Goal: Task Accomplishment & Management: Complete application form

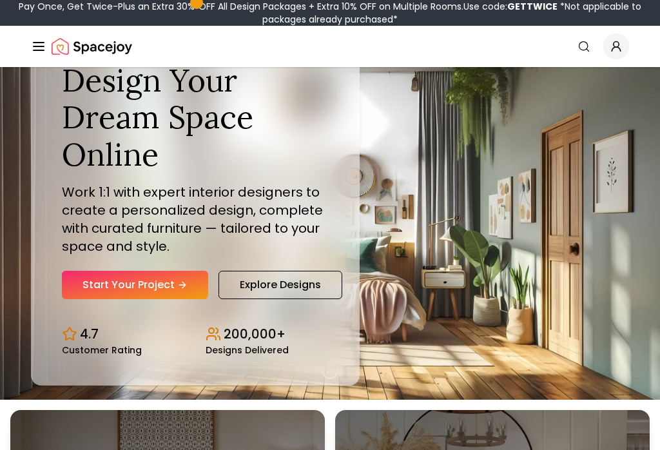
scroll to position [50, 0]
click at [148, 297] on link "Start Your Project" at bounding box center [135, 285] width 146 height 28
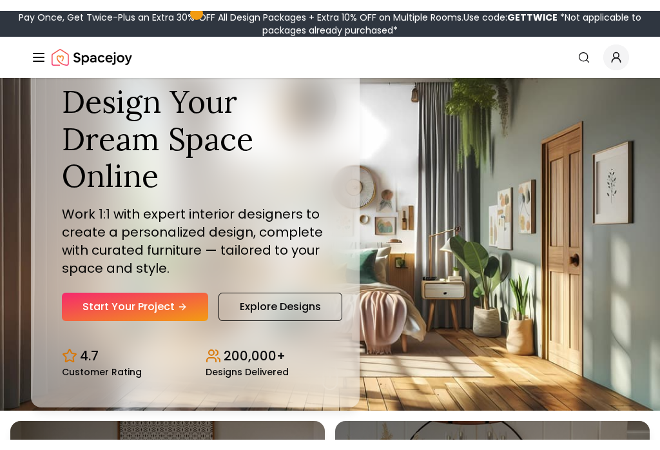
scroll to position [50, 0]
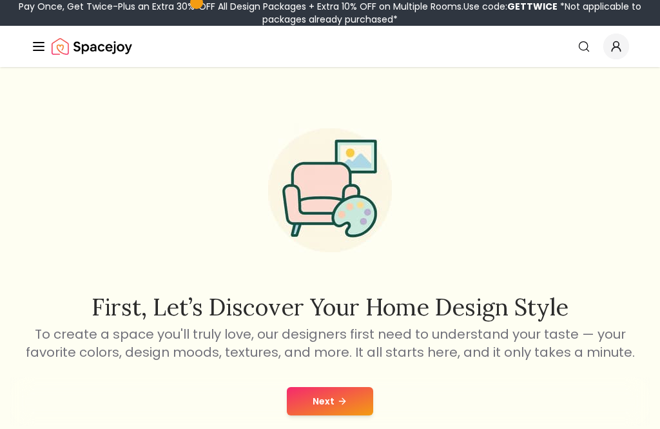
click at [347, 404] on button "Next" at bounding box center [330, 401] width 86 height 28
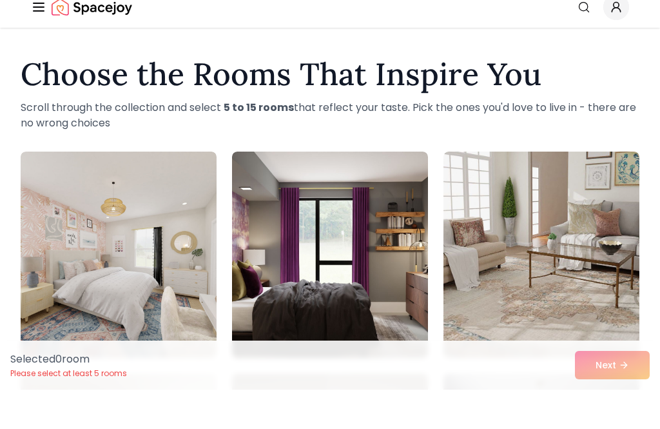
scroll to position [41, 0]
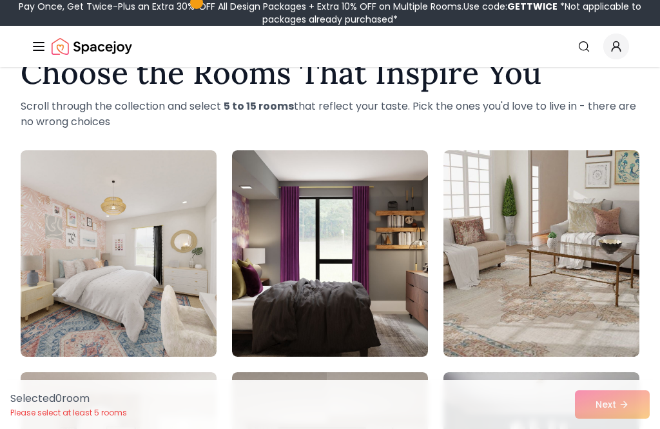
click at [84, 208] on img at bounding box center [119, 253] width 196 height 206
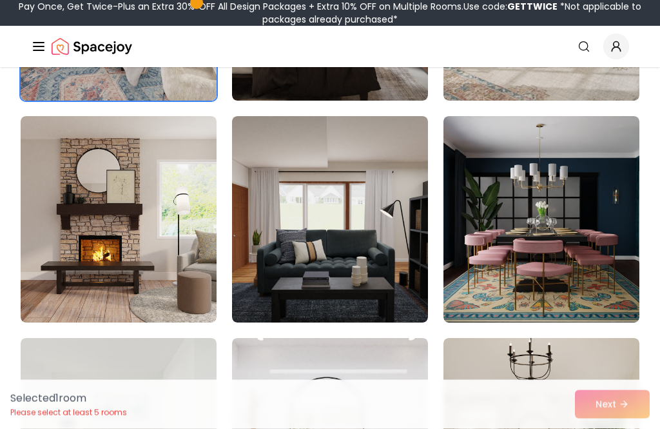
scroll to position [296, 0]
click at [70, 231] on img at bounding box center [119, 219] width 196 height 206
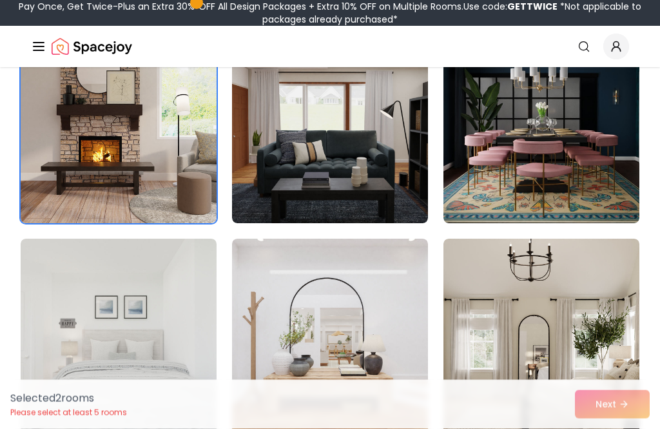
scroll to position [460, 0]
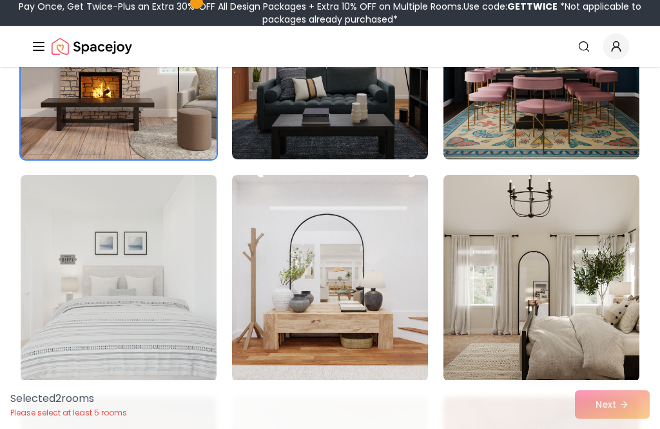
click at [389, 292] on img at bounding box center [330, 278] width 196 height 206
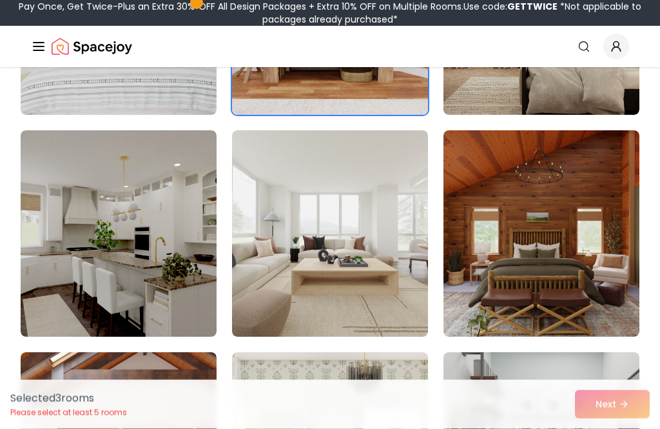
scroll to position [726, 0]
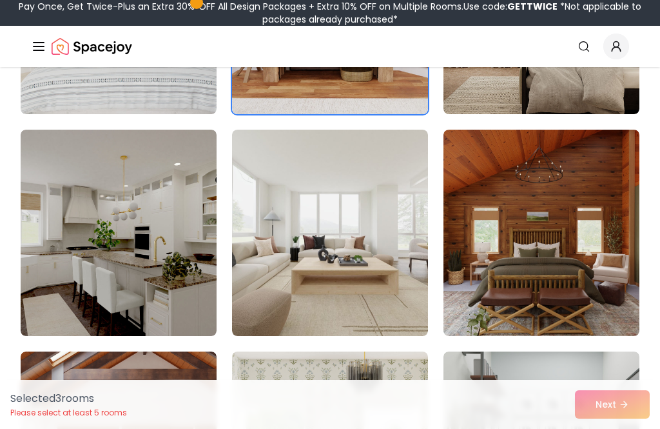
click at [70, 264] on img at bounding box center [119, 233] width 196 height 206
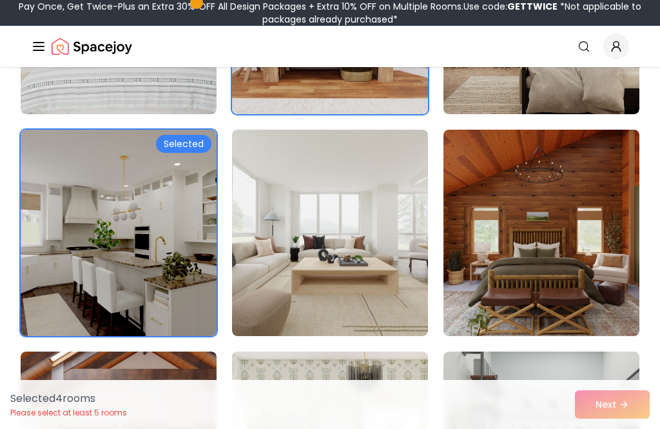
click at [546, 222] on img at bounding box center [541, 233] width 196 height 206
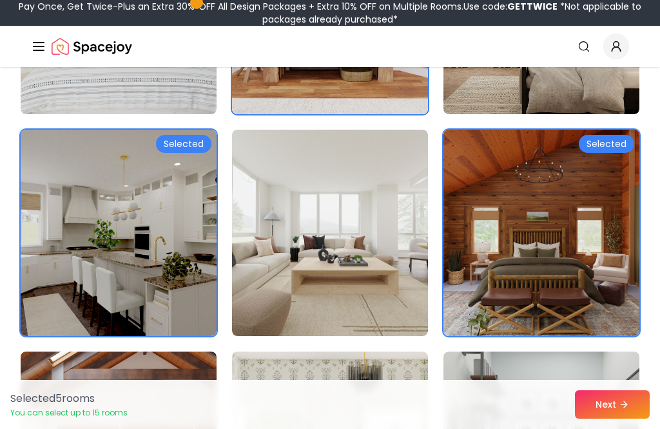
click at [53, 239] on img at bounding box center [119, 233] width 196 height 206
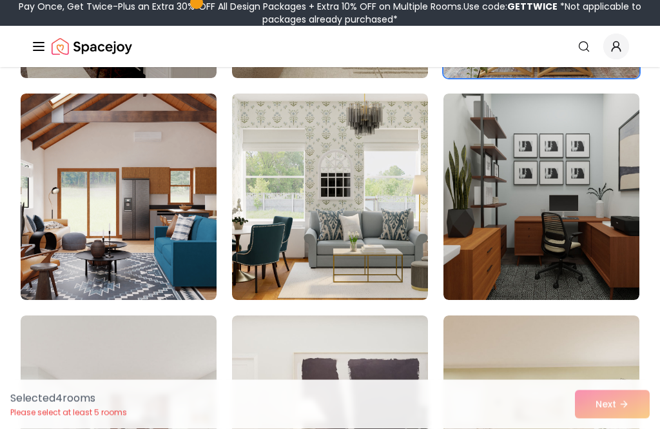
scroll to position [984, 0]
click at [70, 234] on img at bounding box center [119, 196] width 196 height 206
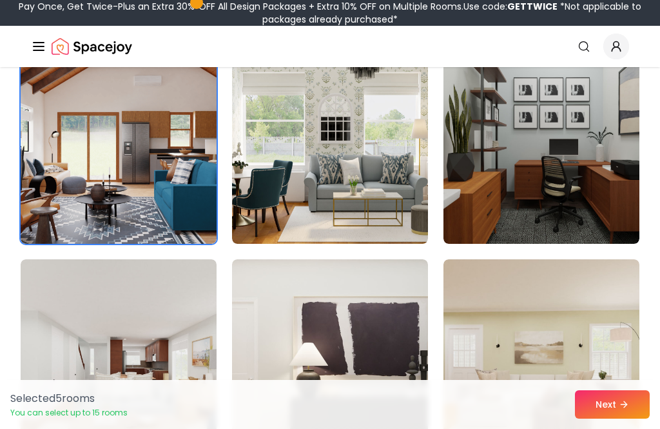
scroll to position [1151, 0]
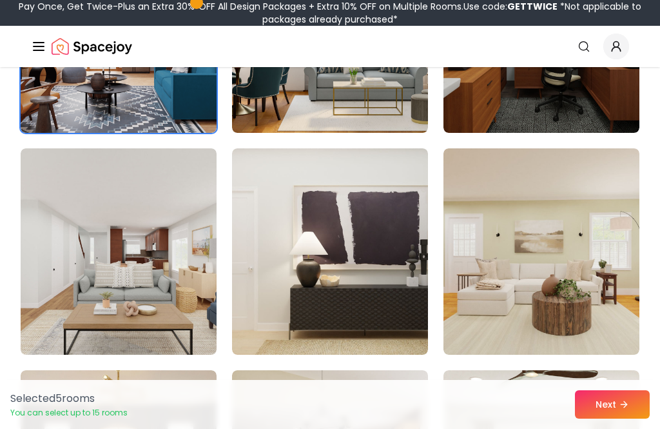
click at [574, 243] on img at bounding box center [541, 251] width 196 height 206
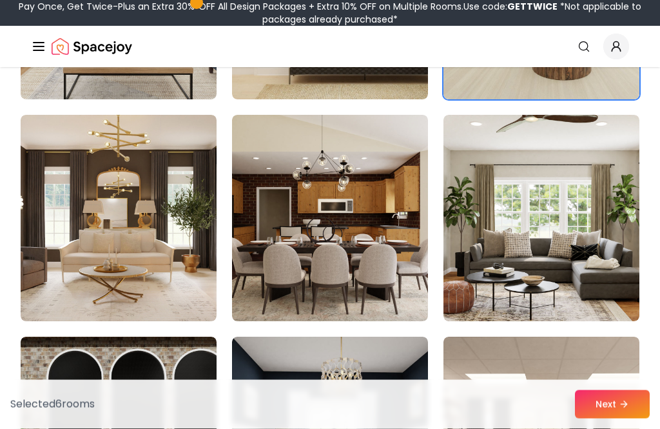
scroll to position [1406, 0]
click at [539, 242] on img at bounding box center [541, 218] width 196 height 206
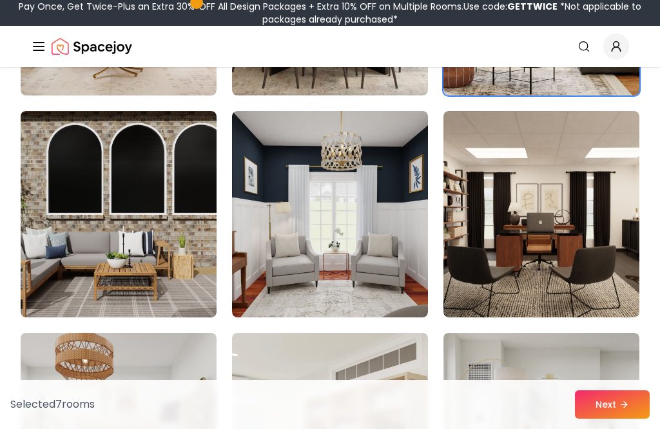
scroll to position [1633, 0]
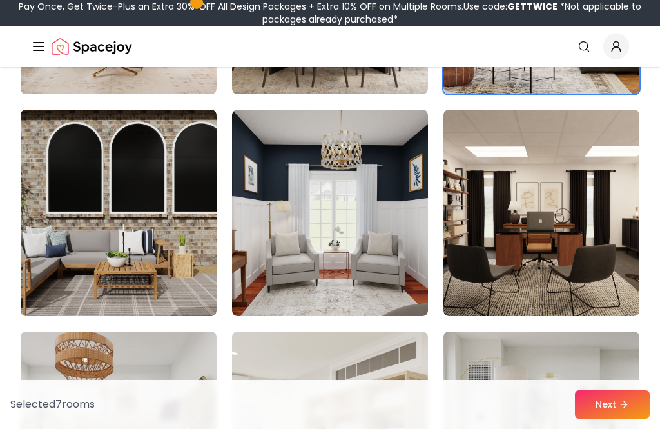
click at [387, 235] on img at bounding box center [330, 213] width 196 height 206
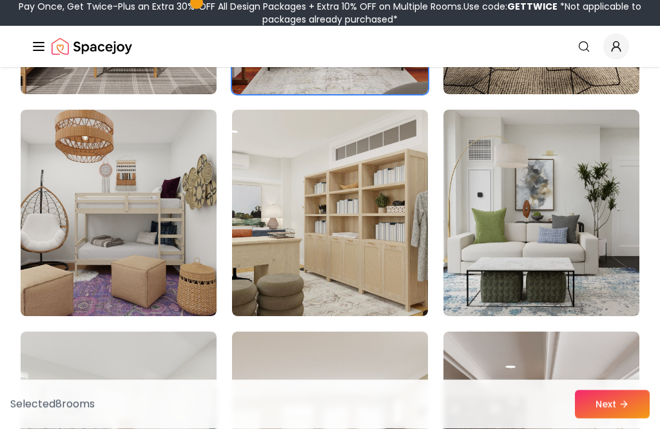
scroll to position [1855, 0]
click at [80, 209] on img at bounding box center [119, 213] width 196 height 206
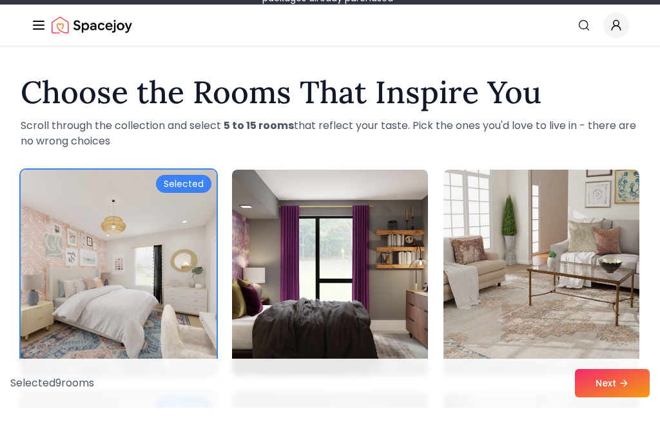
scroll to position [33, 0]
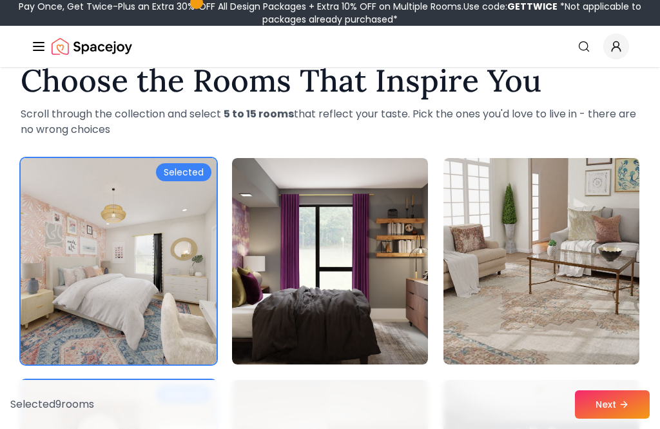
click at [94, 242] on img at bounding box center [119, 261] width 196 height 206
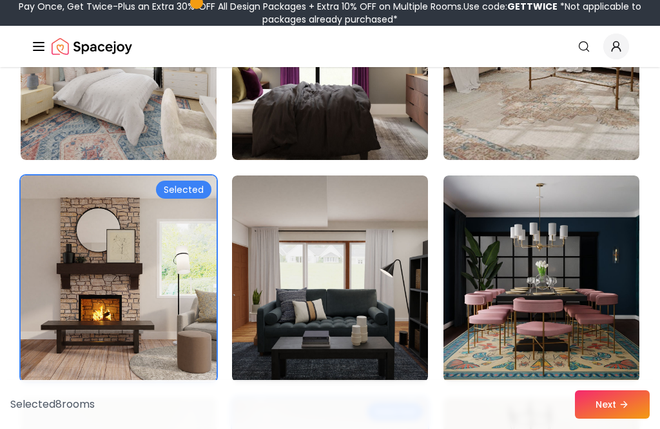
click at [84, 295] on img at bounding box center [119, 278] width 196 height 206
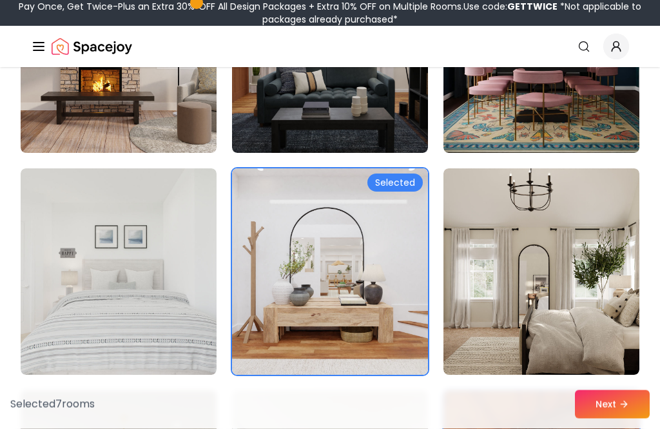
scroll to position [467, 0]
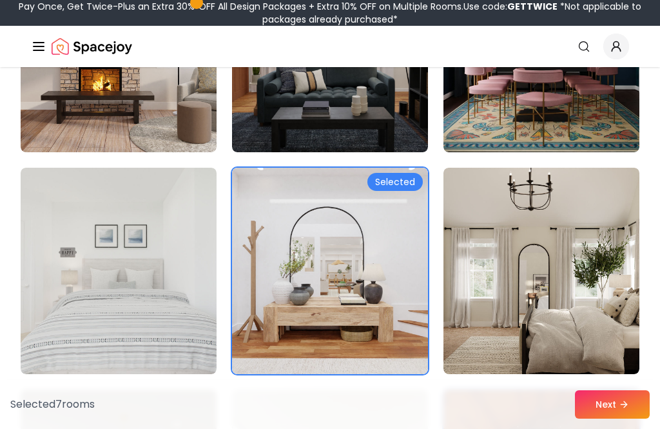
click at [385, 286] on img at bounding box center [330, 271] width 196 height 206
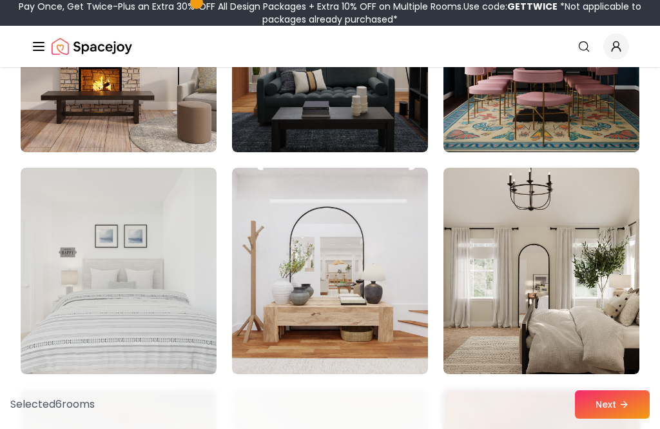
scroll to position [614, 0]
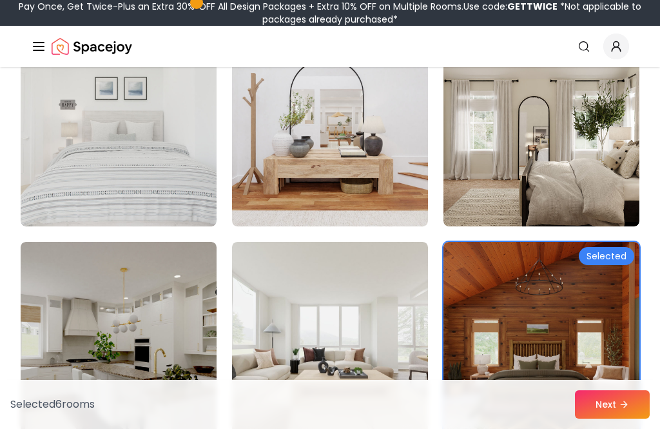
click at [496, 288] on img at bounding box center [541, 345] width 196 height 206
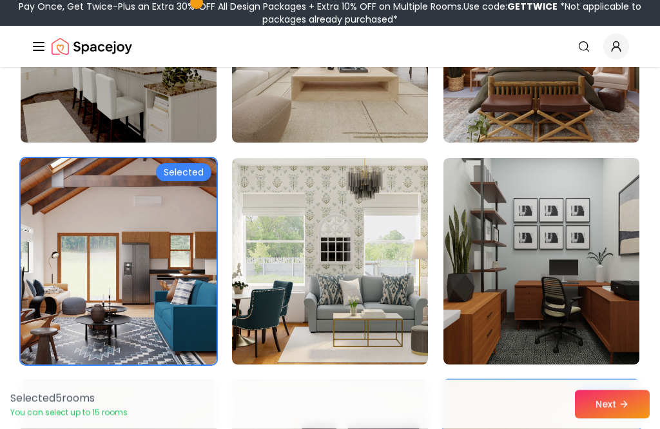
scroll to position [920, 0]
click at [81, 229] on img at bounding box center [119, 261] width 196 height 206
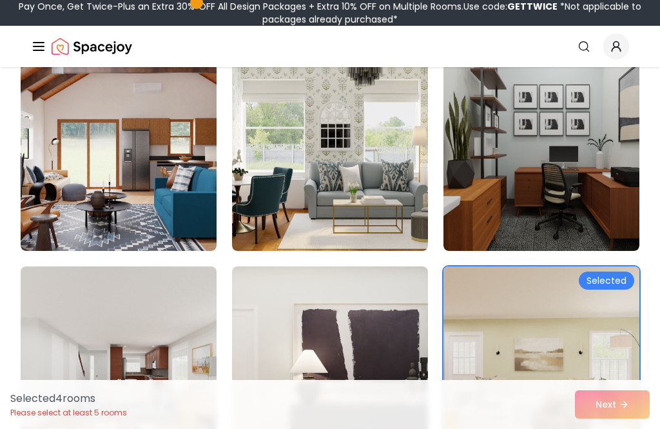
scroll to position [1041, 0]
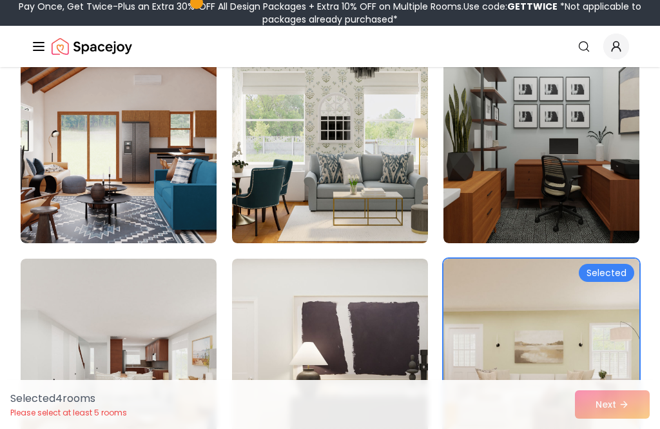
click at [496, 305] on img at bounding box center [541, 361] width 196 height 206
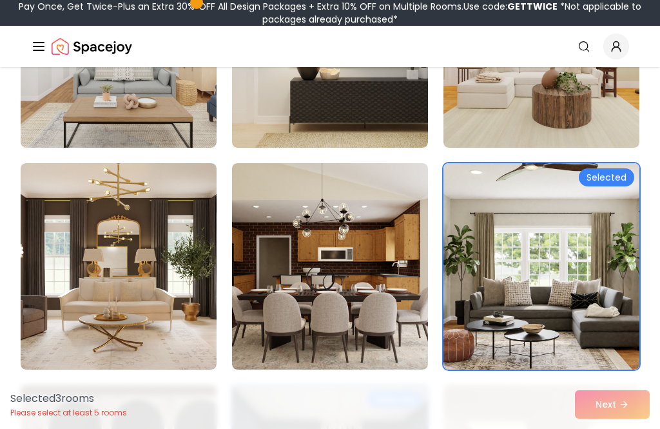
scroll to position [1366, 0]
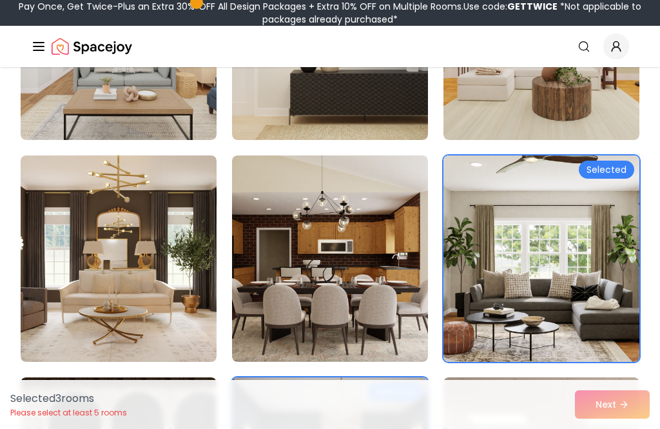
click at [513, 238] on img at bounding box center [541, 258] width 196 height 206
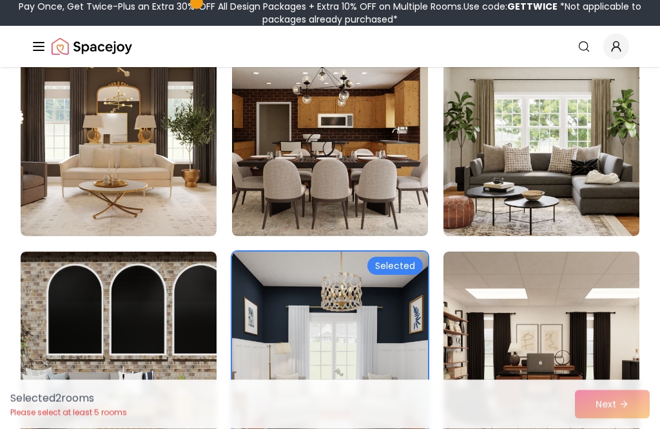
scroll to position [1522, 0]
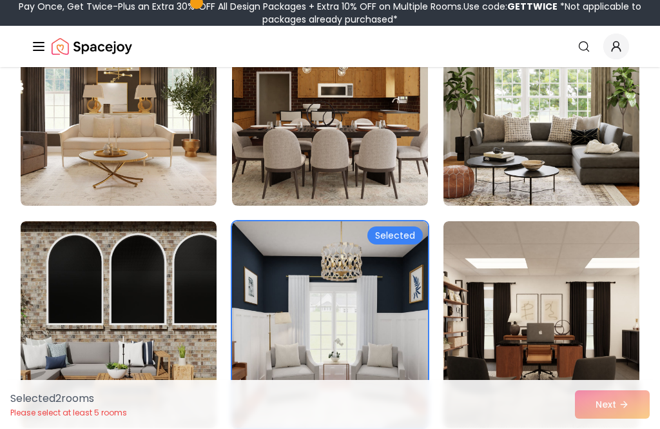
click at [388, 311] on img at bounding box center [330, 324] width 196 height 206
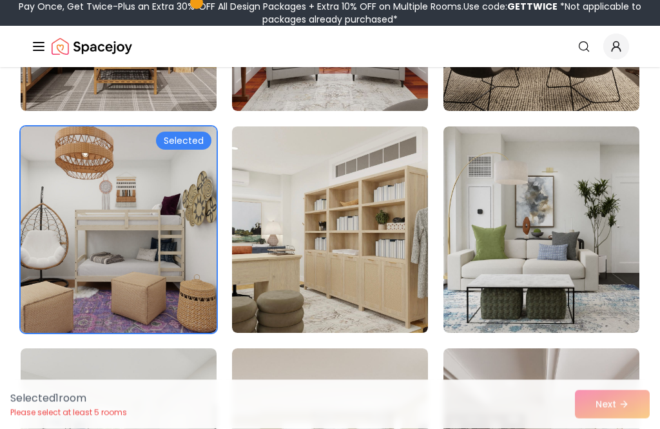
scroll to position [1838, 0]
click at [67, 231] on img at bounding box center [119, 229] width 196 height 206
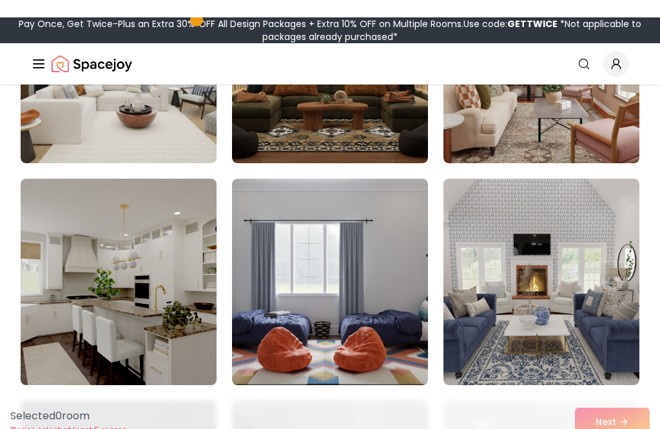
scroll to position [6664, 0]
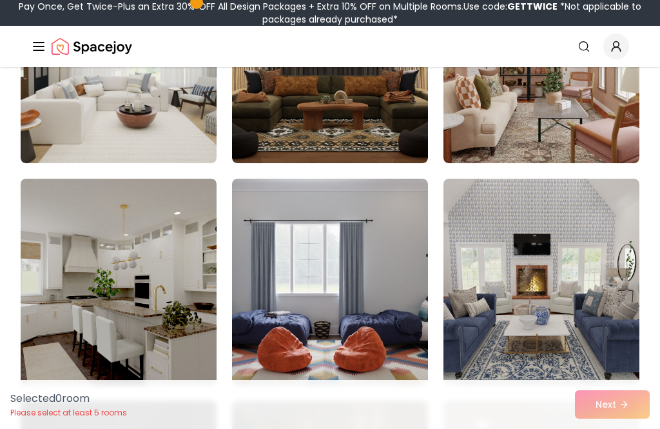
click at [163, 306] on img at bounding box center [119, 282] width 196 height 206
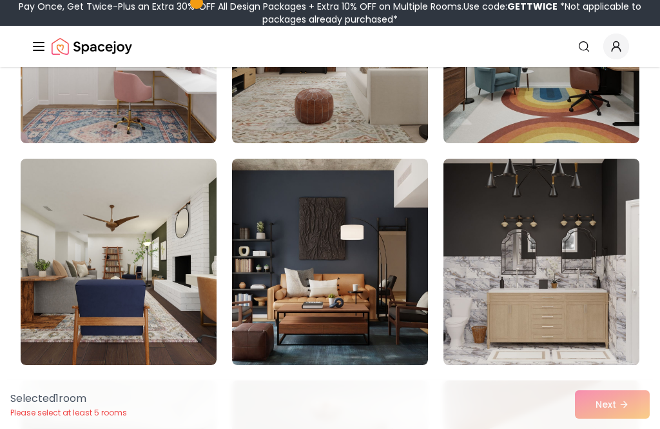
scroll to position [6016, 0]
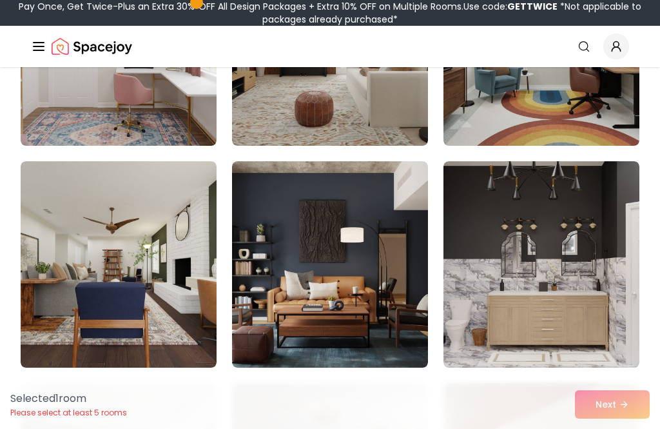
click at [83, 239] on img at bounding box center [119, 264] width 196 height 206
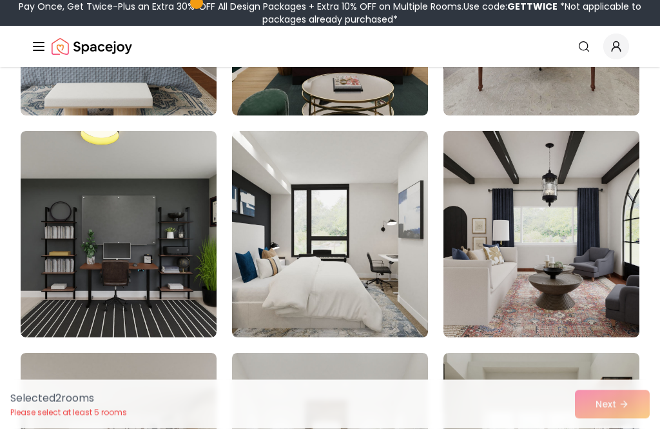
scroll to position [4938, 0]
click at [184, 256] on img at bounding box center [119, 234] width 196 height 206
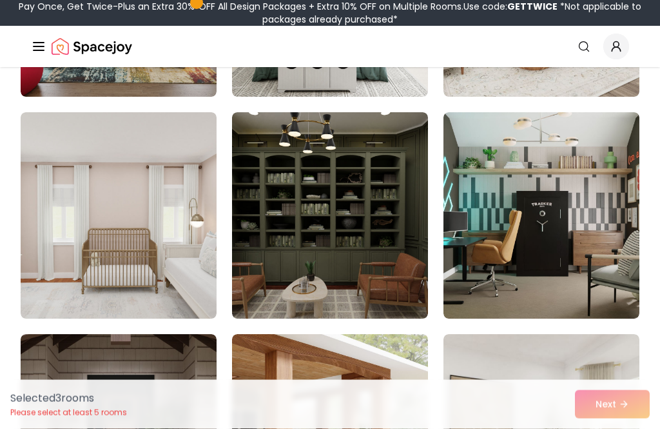
scroll to position [3838, 0]
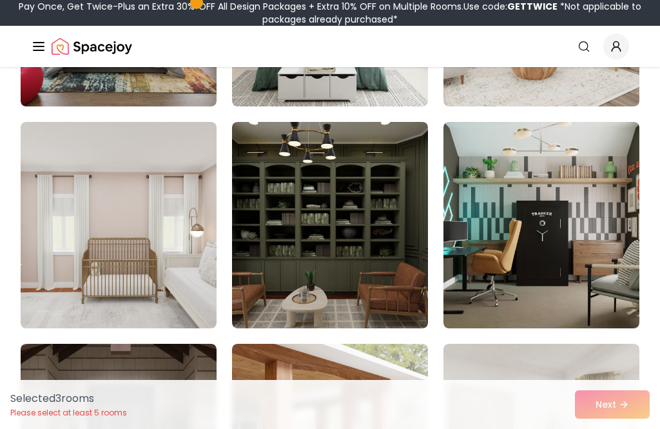
click at [330, 248] on img at bounding box center [330, 225] width 196 height 206
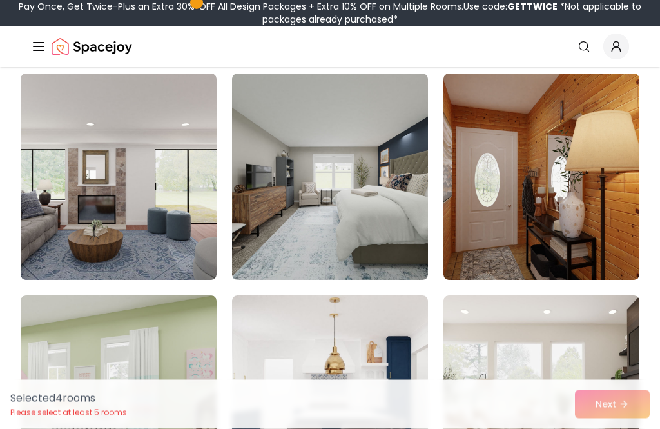
scroll to position [2556, 0]
click at [516, 162] on img at bounding box center [541, 176] width 196 height 206
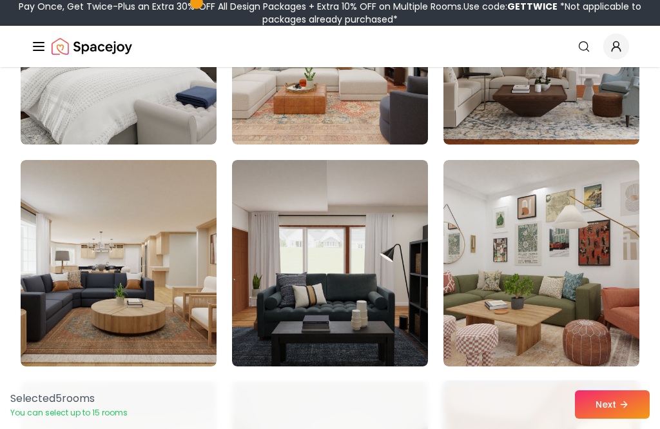
scroll to position [2248, 0]
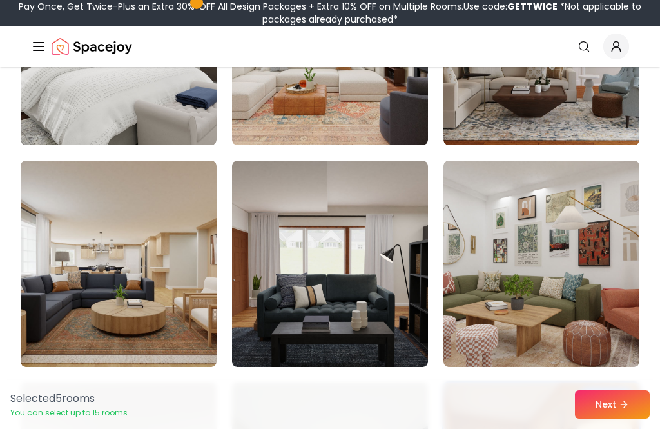
click at [517, 220] on img at bounding box center [541, 263] width 196 height 206
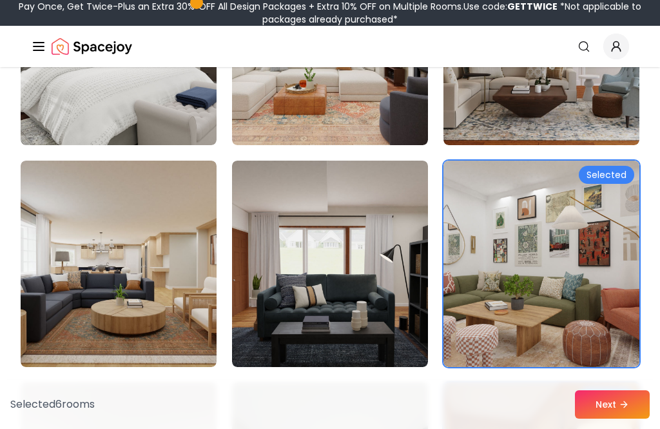
click at [93, 253] on img at bounding box center [119, 263] width 196 height 206
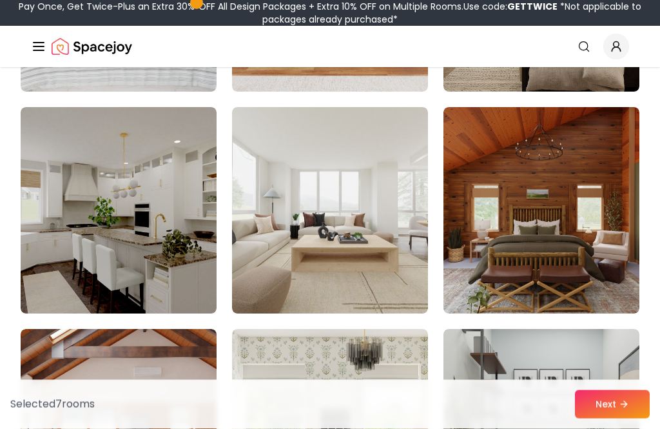
scroll to position [749, 0]
click at [528, 174] on img at bounding box center [541, 210] width 196 height 206
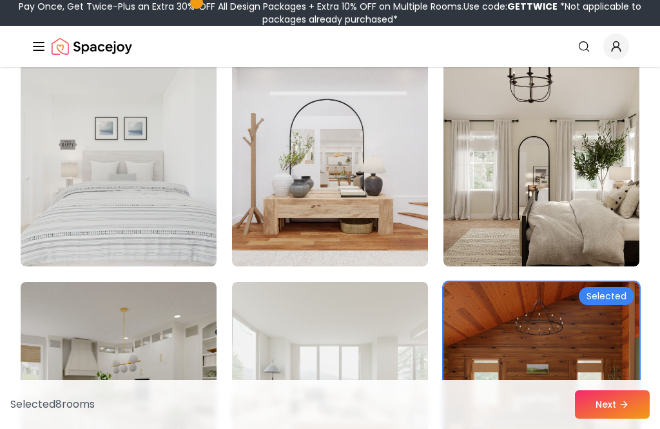
scroll to position [469, 0]
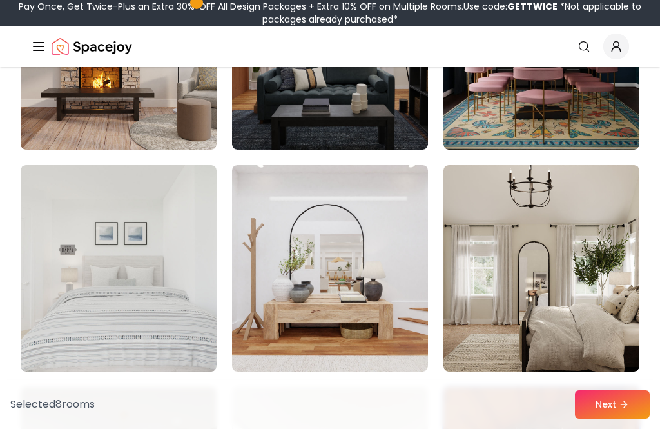
click at [355, 266] on img at bounding box center [330, 268] width 196 height 206
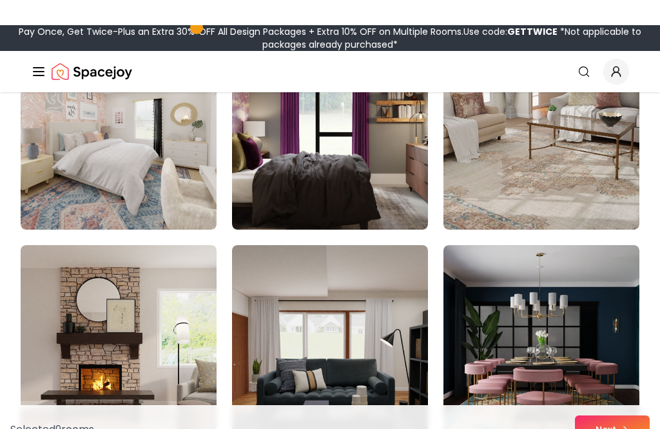
scroll to position [167, 0]
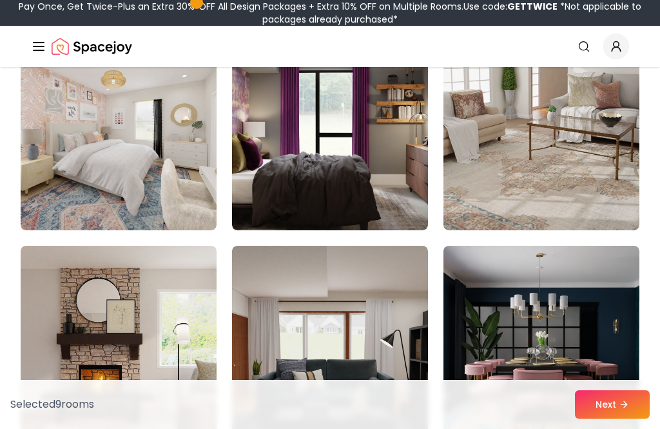
click at [75, 311] on img at bounding box center [119, 349] width 196 height 206
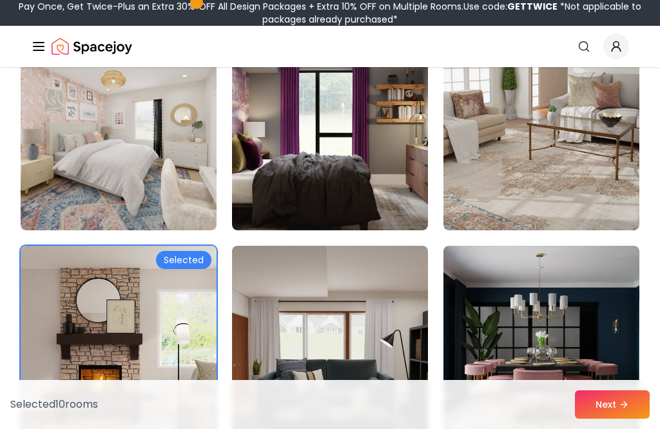
click at [627, 407] on icon at bounding box center [625, 404] width 3 height 6
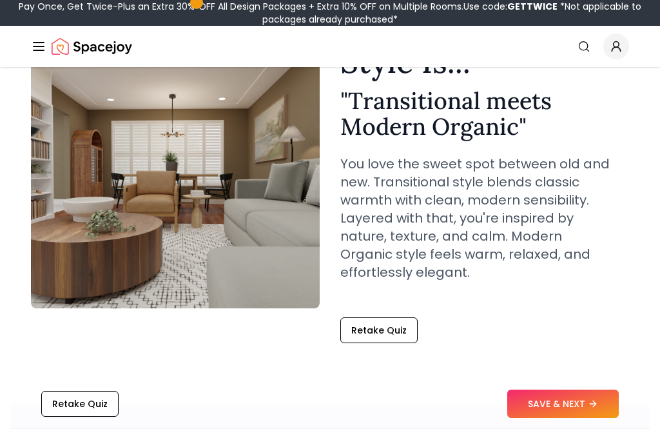
scroll to position [108, 0]
click at [585, 418] on button "SAVE & NEXT" at bounding box center [563, 404] width 112 height 28
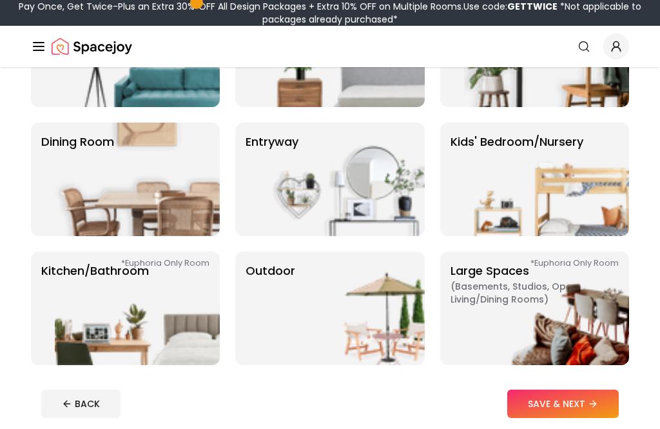
scroll to position [184, 0]
click at [114, 321] on img at bounding box center [137, 307] width 165 height 113
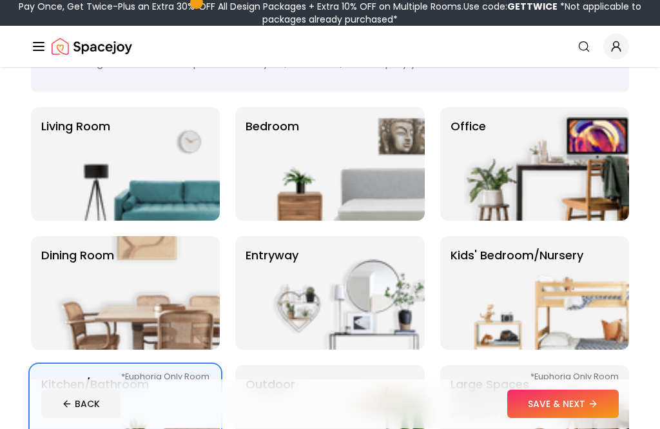
scroll to position [71, 0]
click at [597, 313] on img at bounding box center [546, 292] width 165 height 113
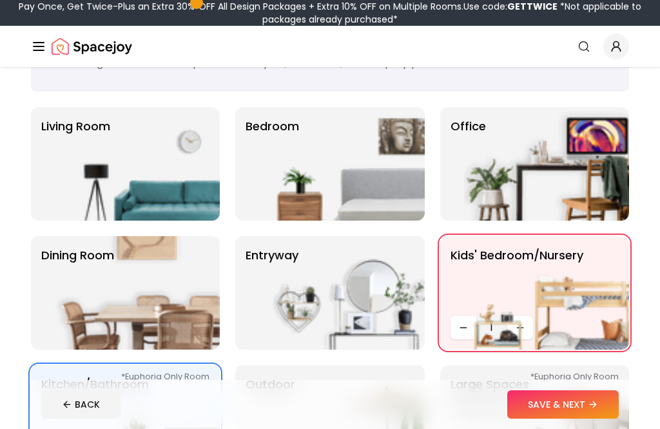
click at [65, 185] on img at bounding box center [137, 163] width 165 height 113
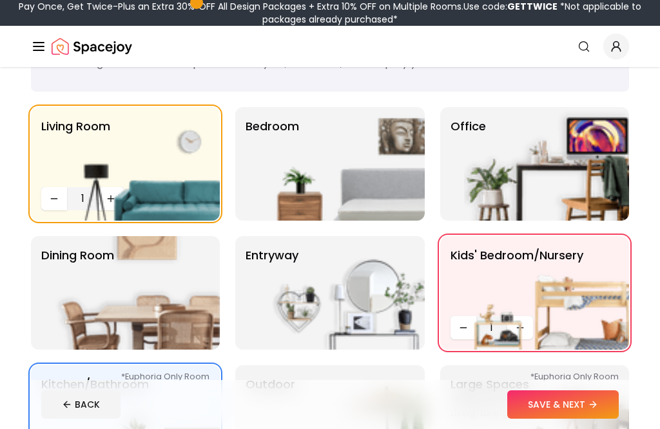
click at [369, 181] on img at bounding box center [342, 163] width 165 height 113
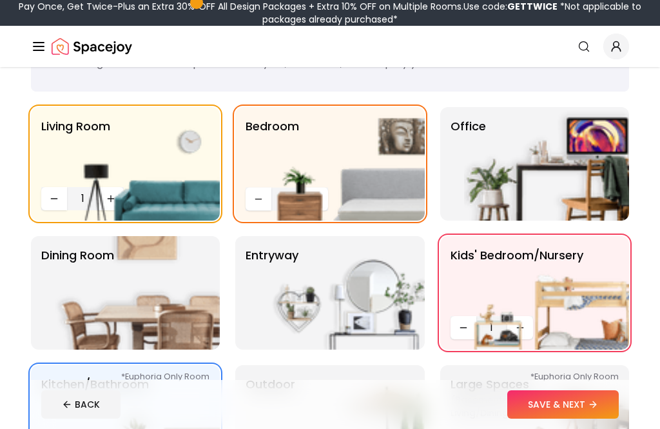
click at [70, 288] on img at bounding box center [137, 292] width 165 height 113
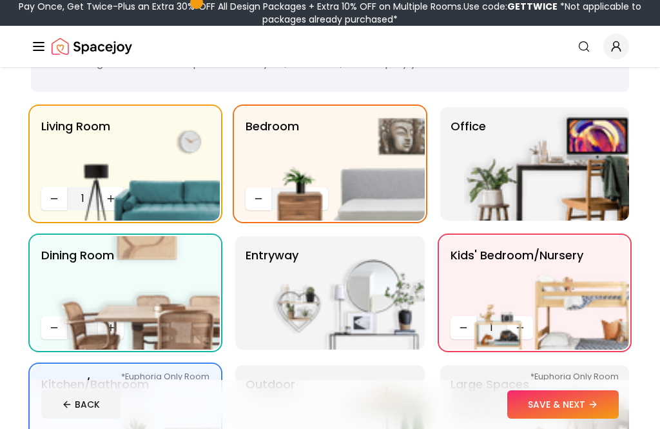
click at [367, 292] on img at bounding box center [342, 292] width 165 height 113
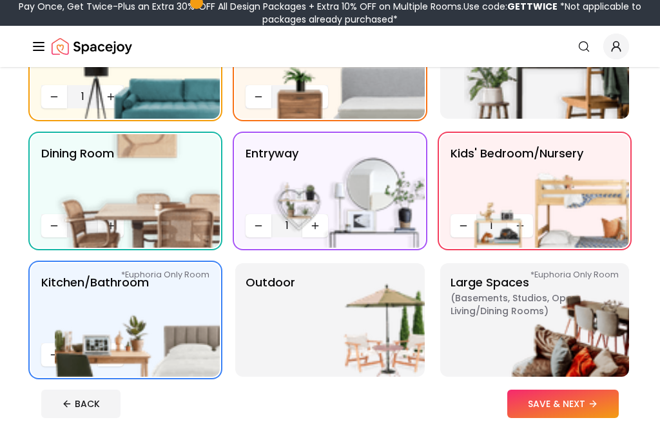
scroll to position [173, 0]
click at [396, 355] on img at bounding box center [342, 319] width 165 height 113
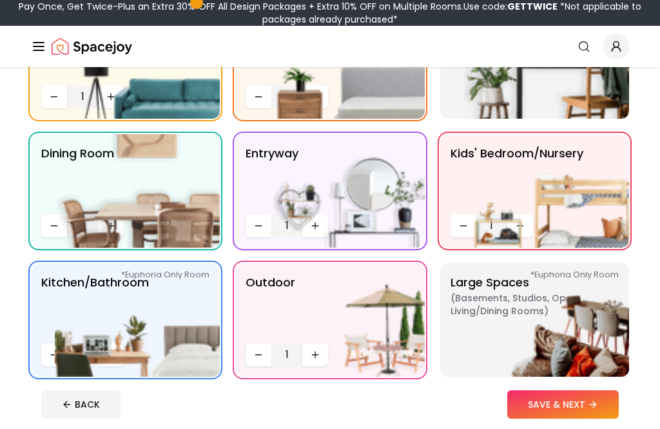
click at [581, 414] on button "SAVE & NEXT" at bounding box center [563, 404] width 112 height 28
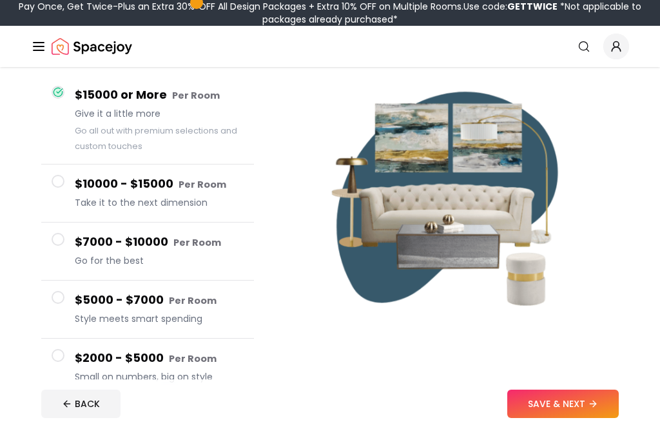
scroll to position [113, 0]
click at [61, 256] on button "$7000 - $10000 Per Room Go for the best" at bounding box center [147, 251] width 213 height 58
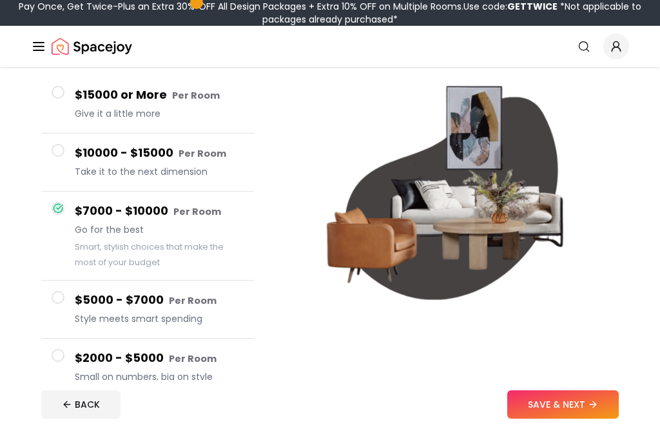
click at [585, 418] on button "SAVE & NEXT" at bounding box center [563, 404] width 112 height 28
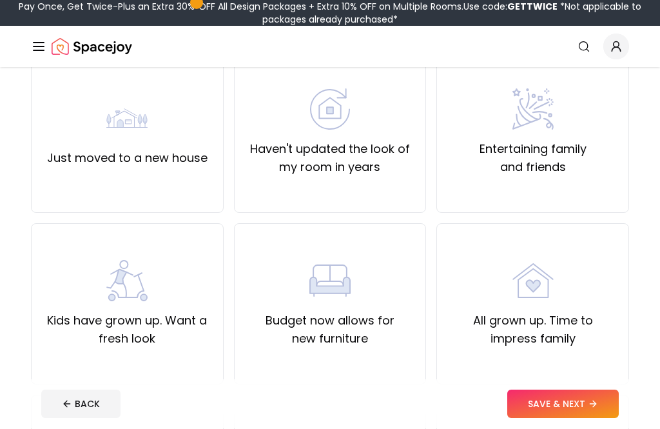
scroll to position [126, 0]
click at [183, 158] on label "Just moved to a new house" at bounding box center [127, 158] width 160 height 18
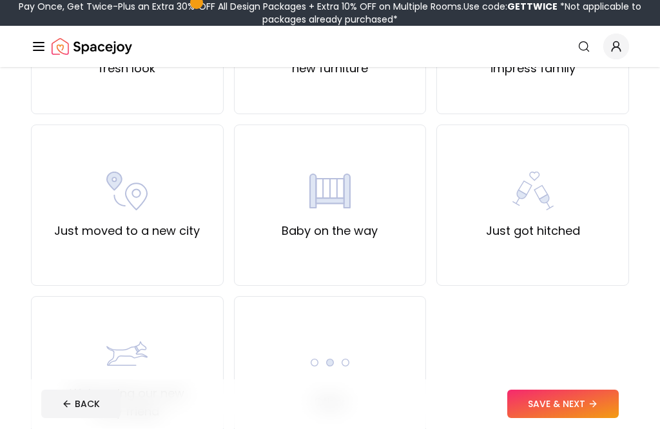
scroll to position [397, 0]
click at [583, 242] on div "Just got hitched" at bounding box center [532, 204] width 193 height 161
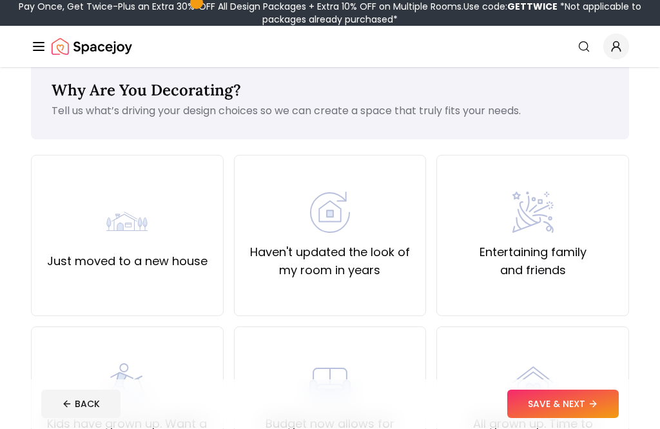
scroll to position [23, 0]
click at [76, 255] on label "Just moved to a new house" at bounding box center [127, 261] width 160 height 18
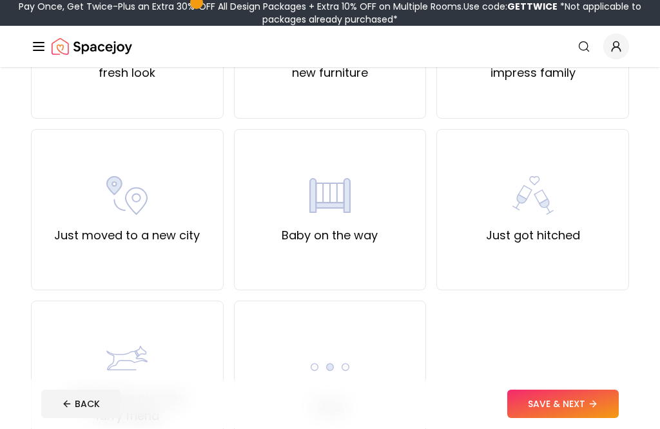
scroll to position [392, 0]
click at [606, 418] on button "SAVE & NEXT" at bounding box center [563, 404] width 112 height 28
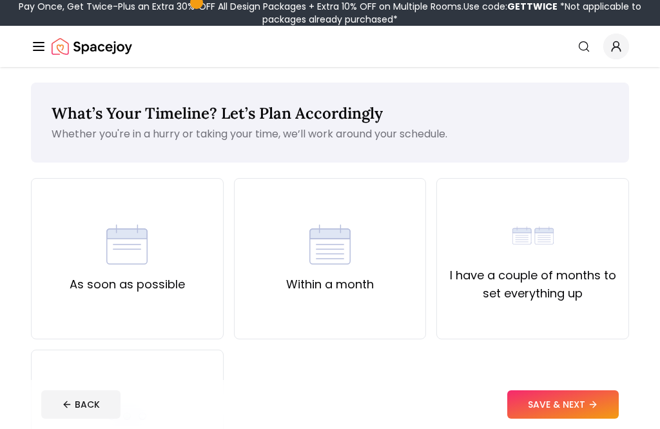
click at [596, 407] on icon at bounding box center [594, 404] width 3 height 6
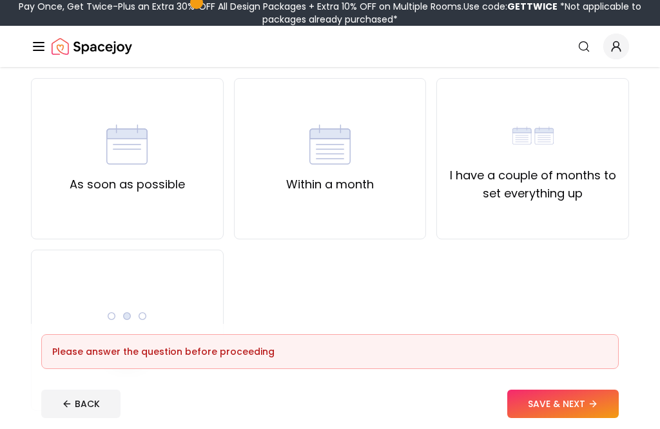
scroll to position [100, 0]
click at [192, 213] on div "As soon as possible" at bounding box center [127, 158] width 193 height 161
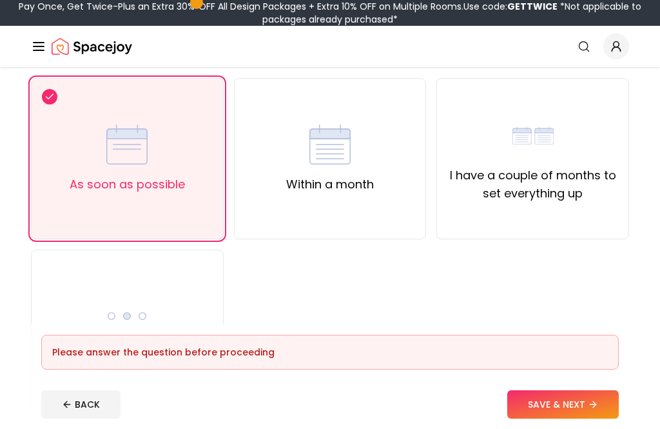
click at [598, 409] on icon at bounding box center [593, 404] width 10 height 10
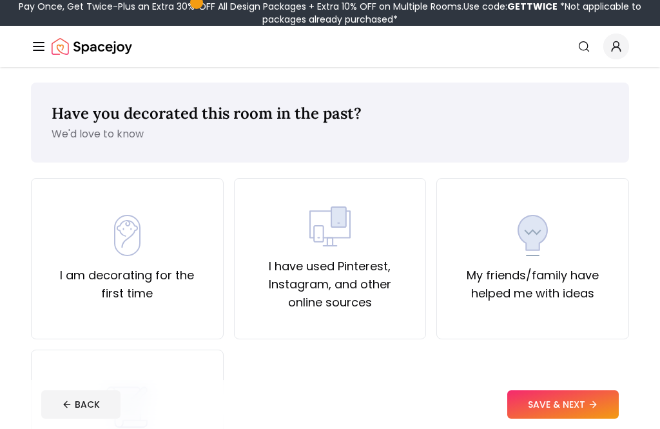
click at [83, 267] on label "I am decorating for the first time" at bounding box center [127, 284] width 171 height 36
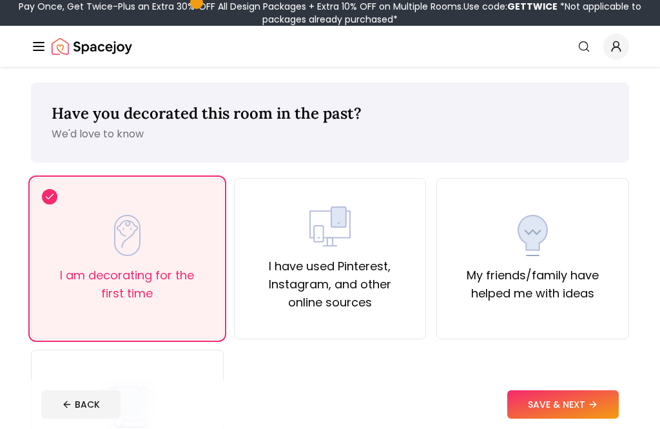
click at [610, 418] on button "SAVE & NEXT" at bounding box center [563, 404] width 112 height 28
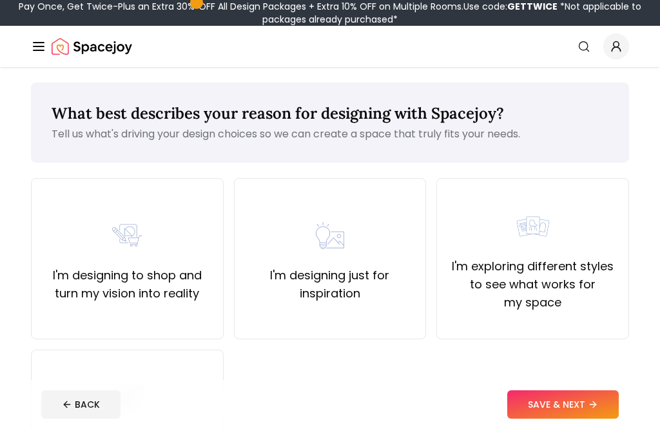
click at [72, 254] on div "I'm designing to shop and turn my vision into reality" at bounding box center [127, 259] width 171 height 88
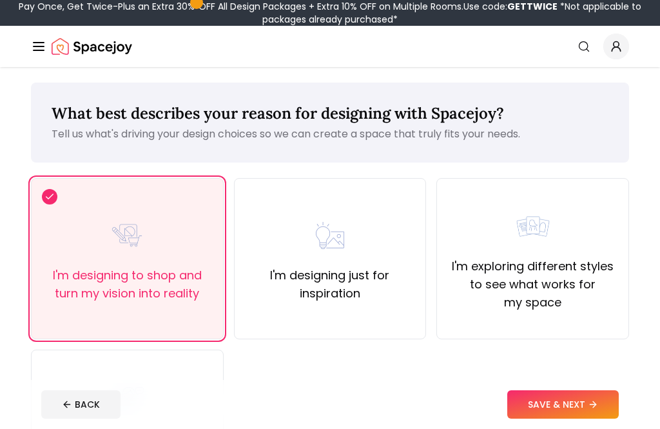
click at [605, 418] on button "SAVE & NEXT" at bounding box center [563, 404] width 112 height 28
